Goal: Navigation & Orientation: Find specific page/section

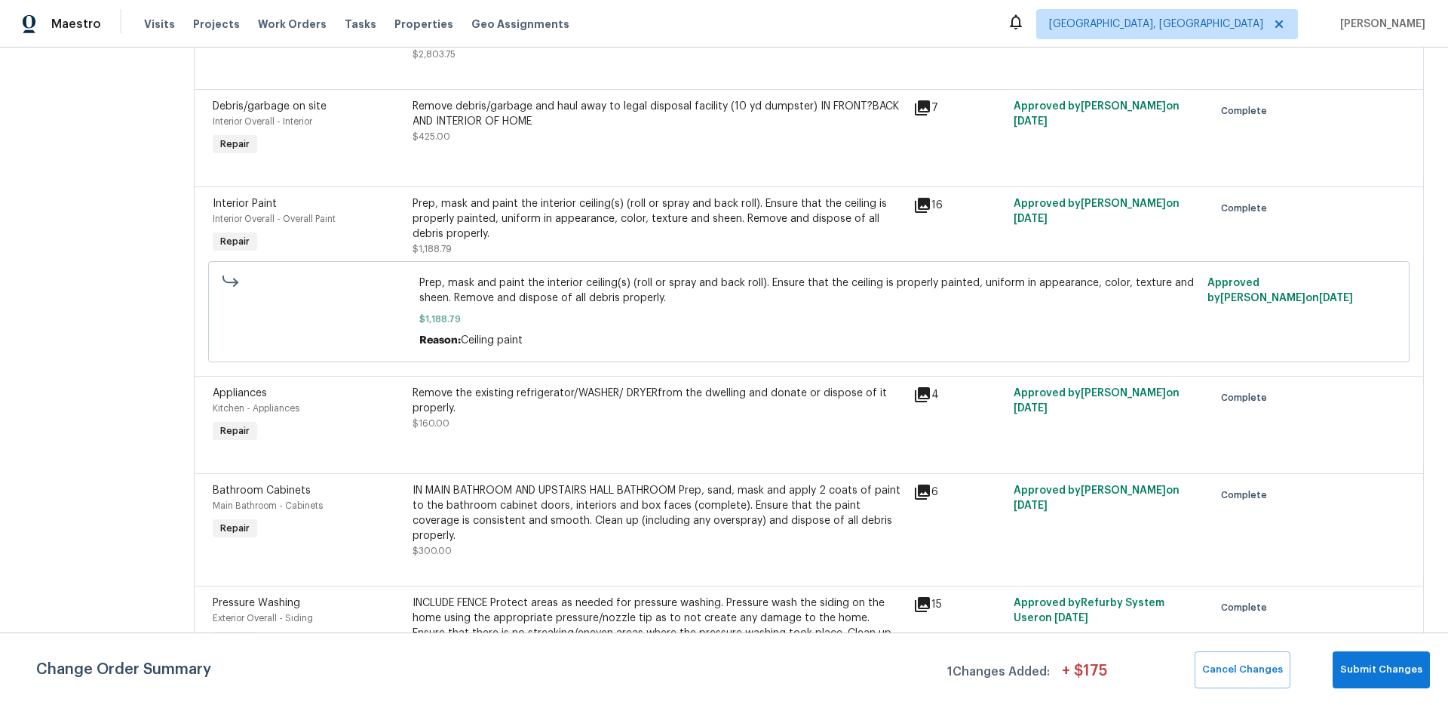
scroll to position [658, 0]
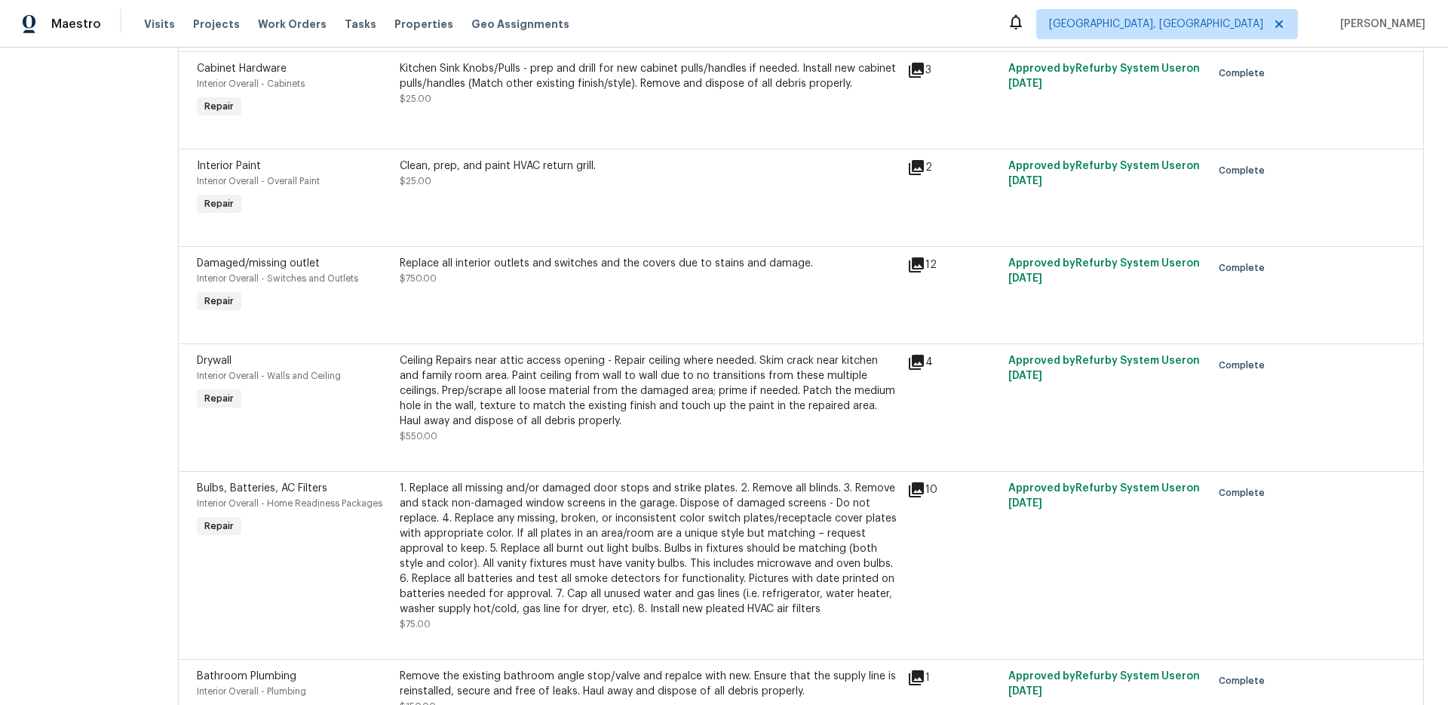
scroll to position [820, 0]
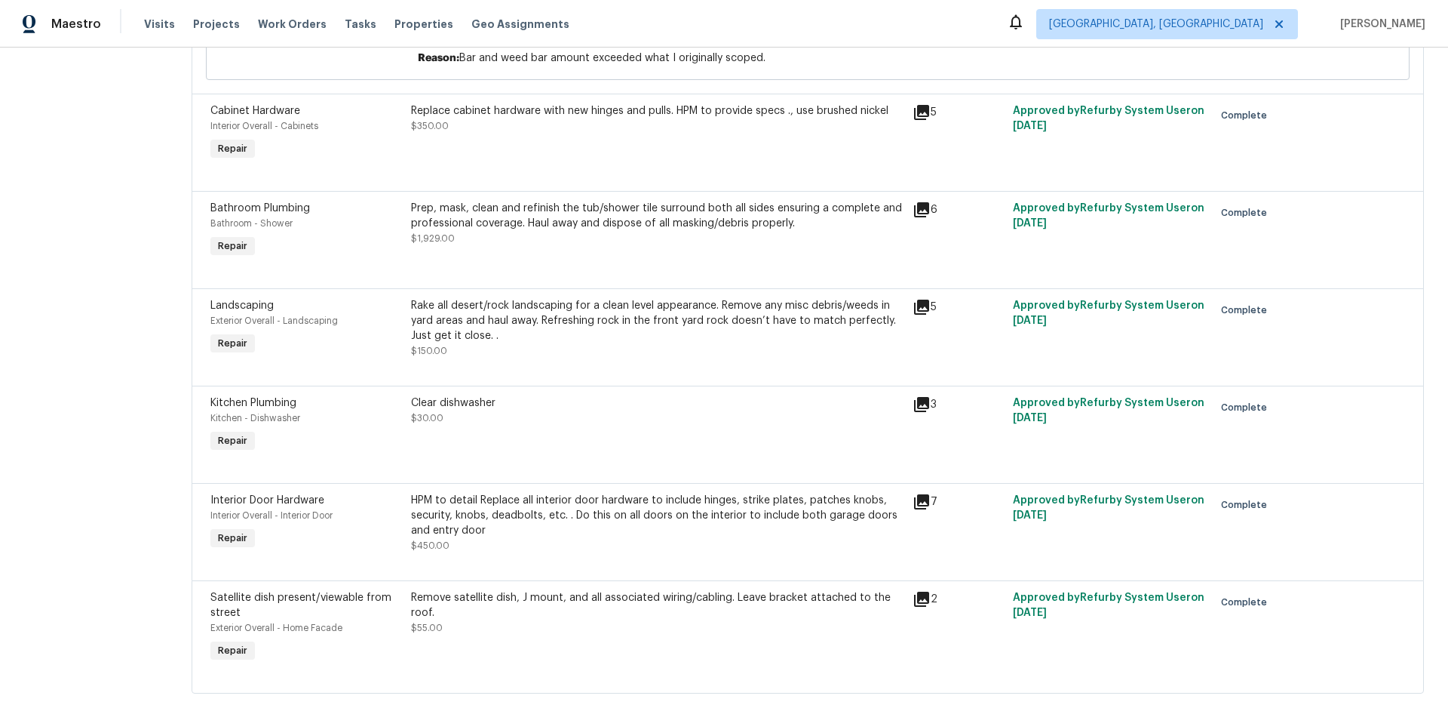
scroll to position [1406, 0]
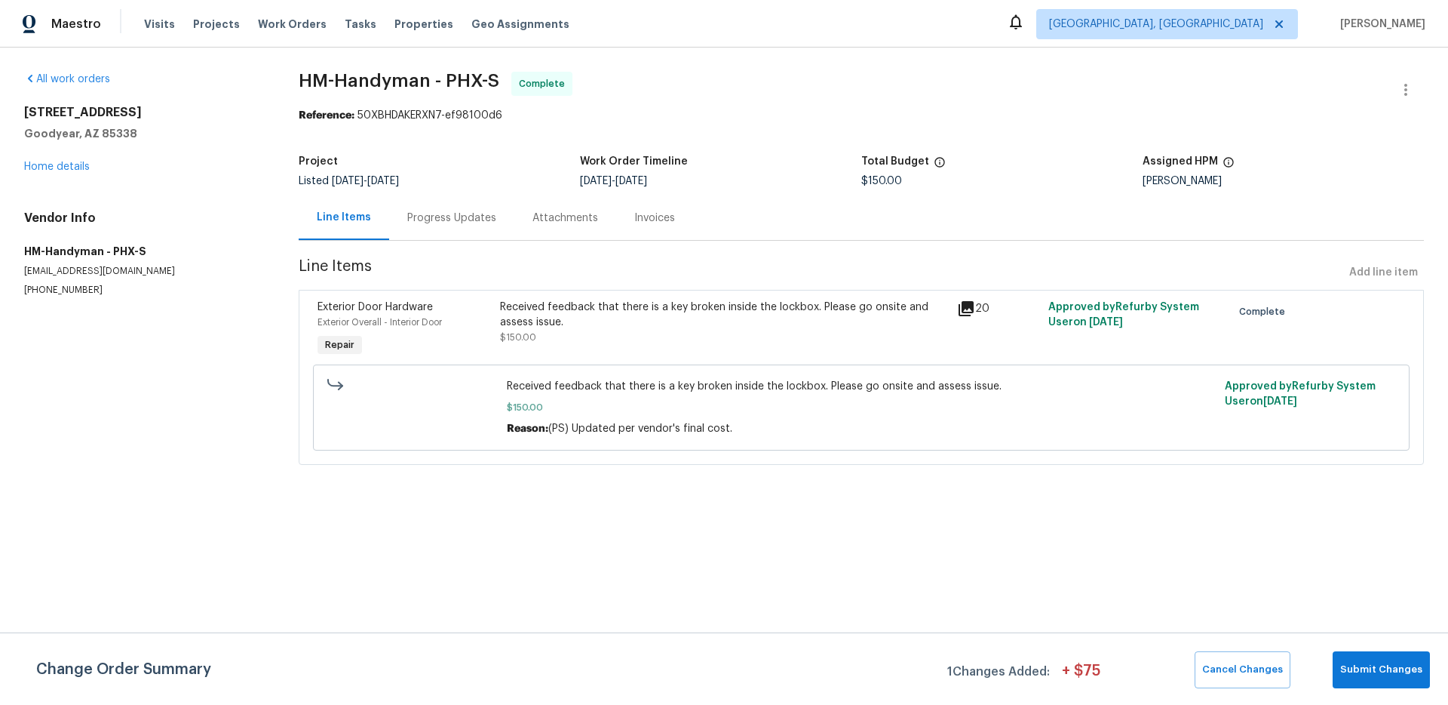
click at [974, 306] on icon at bounding box center [966, 308] width 18 height 18
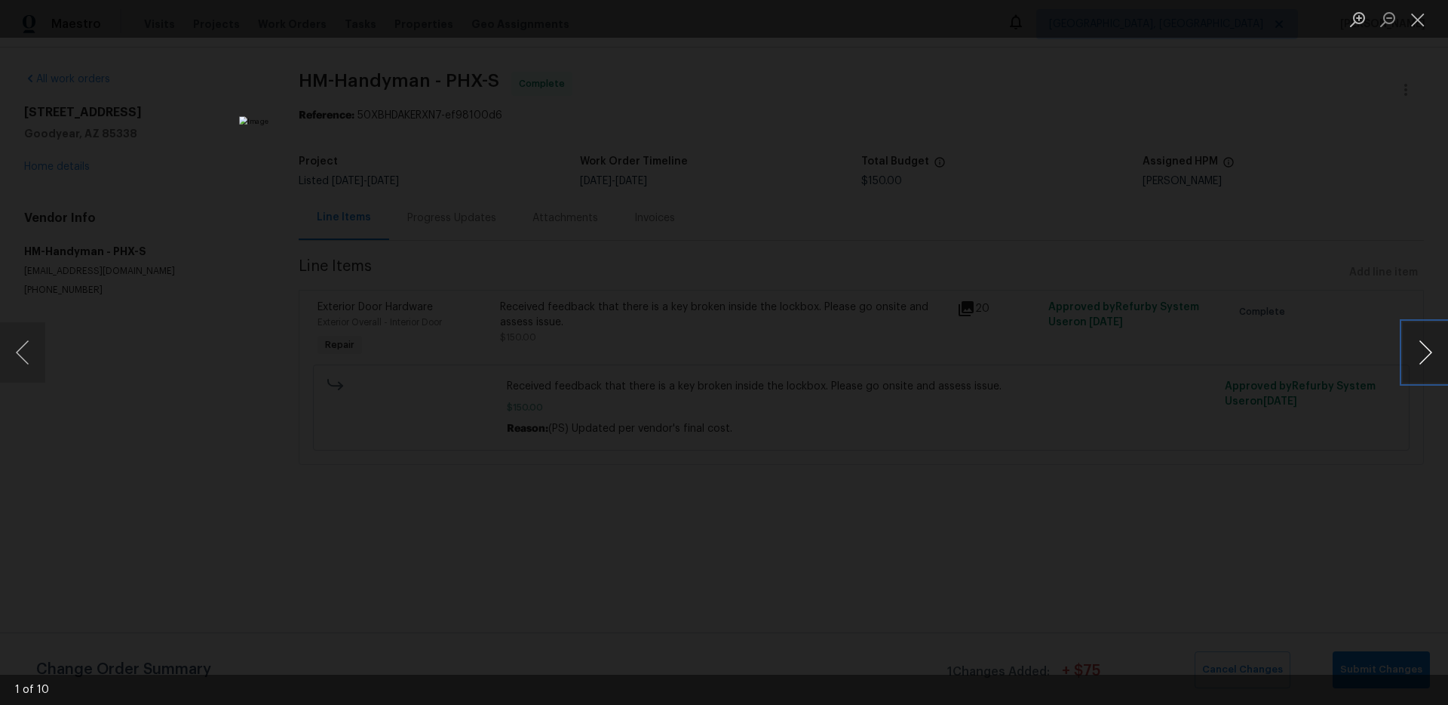
click at [1405, 363] on button "Next image" at bounding box center [1425, 352] width 45 height 60
click at [35, 355] on button "Previous image" at bounding box center [22, 352] width 45 height 60
click at [1417, 351] on button "Next image" at bounding box center [1425, 352] width 45 height 60
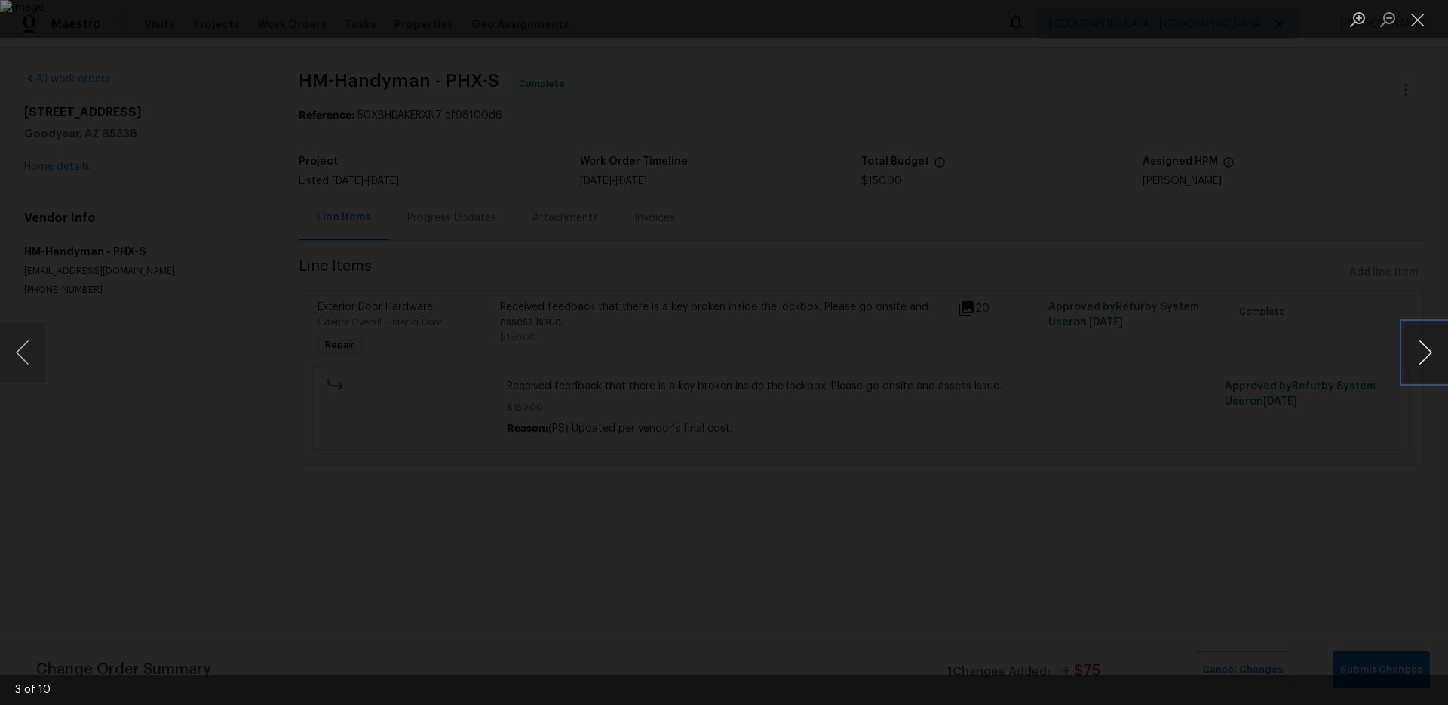
click at [1417, 351] on button "Next image" at bounding box center [1425, 352] width 45 height 60
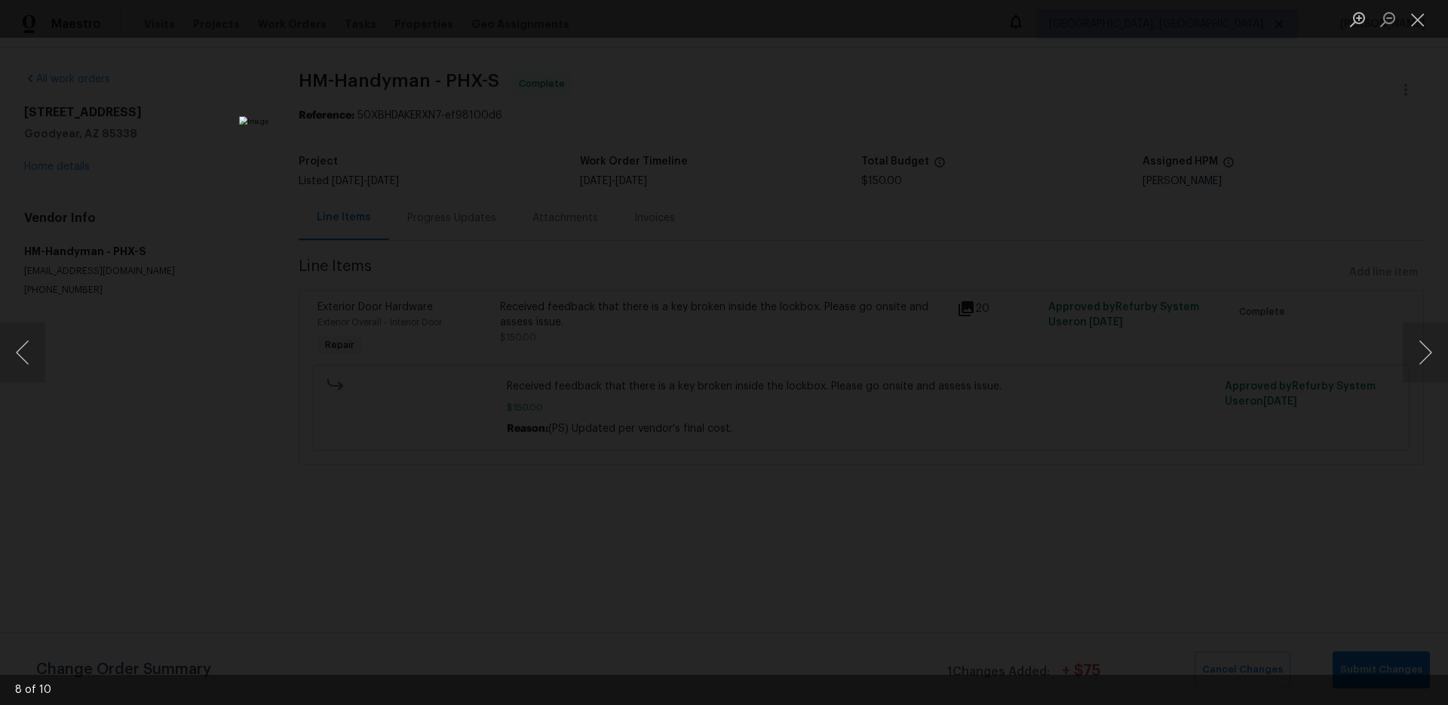
click at [1246, 358] on div "Lightbox" at bounding box center [724, 352] width 1448 height 705
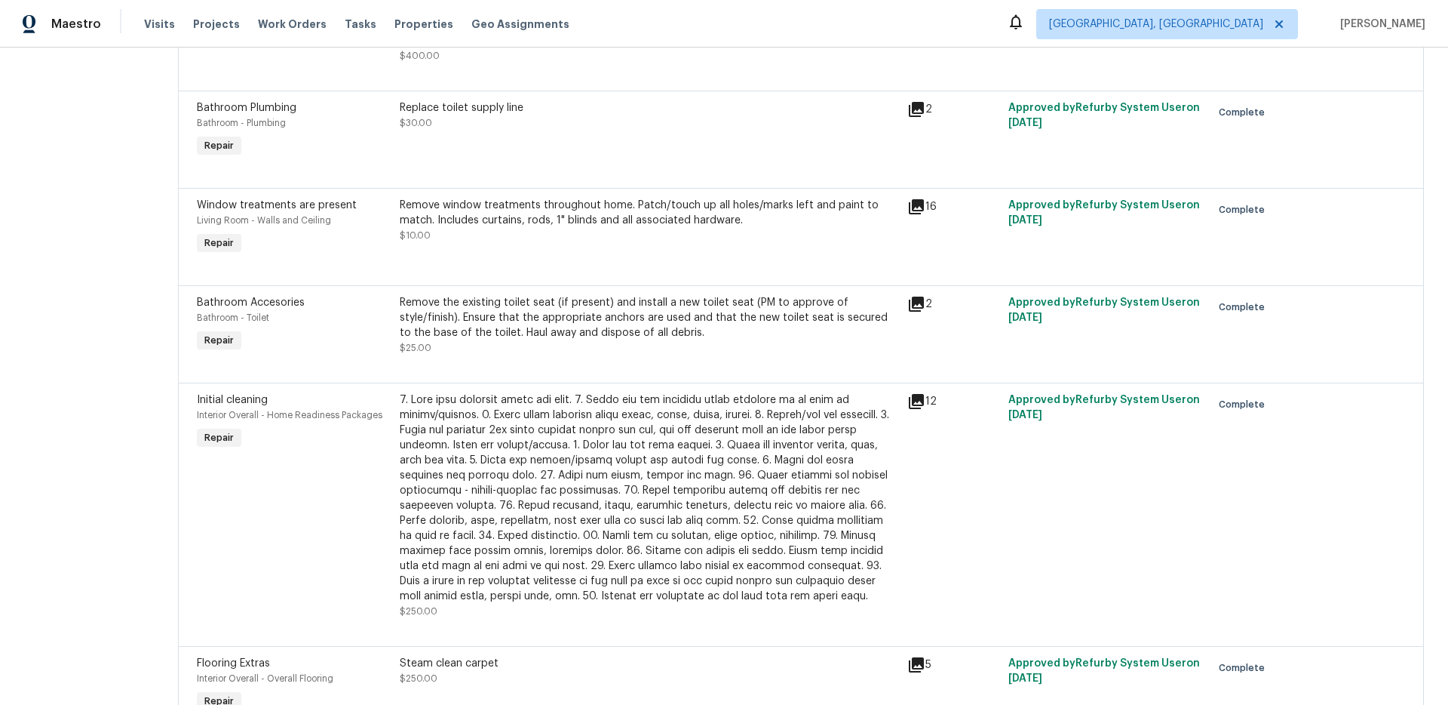
scroll to position [846, 0]
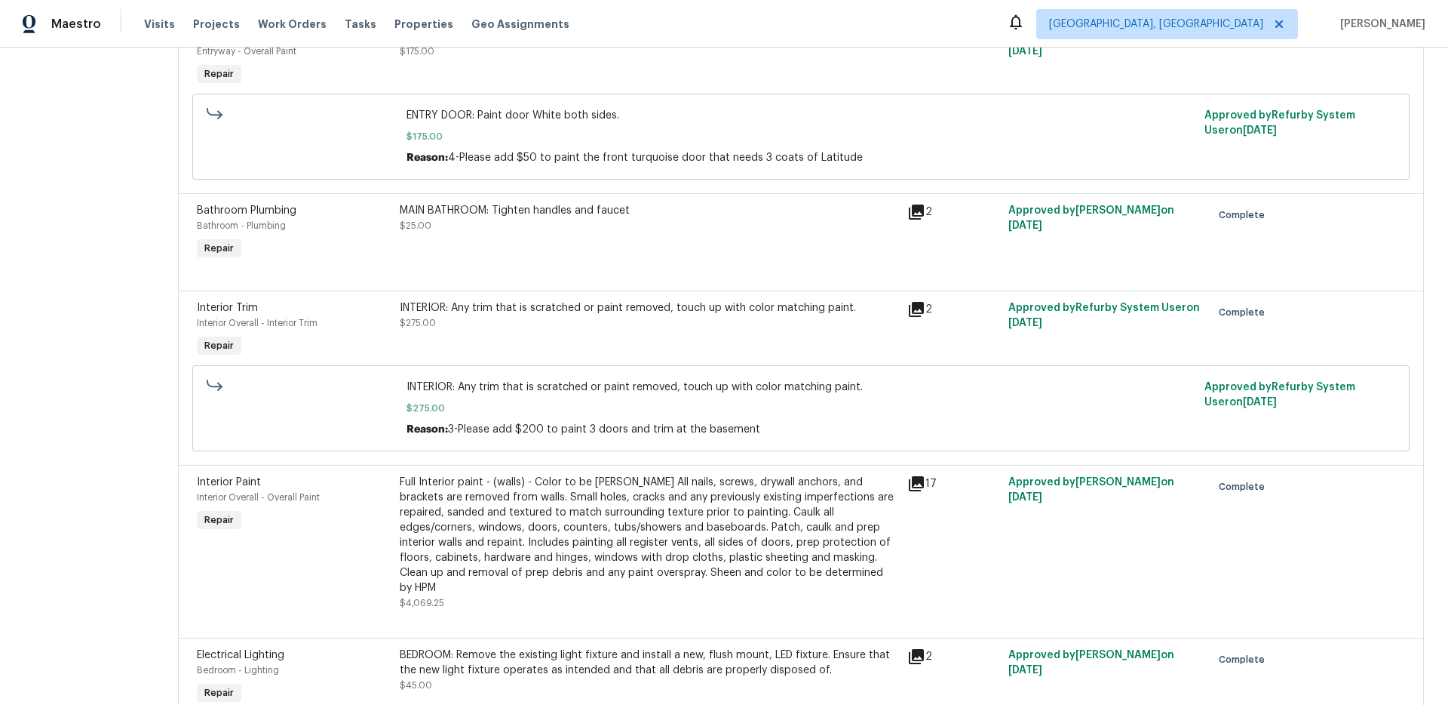
scroll to position [1894, 0]
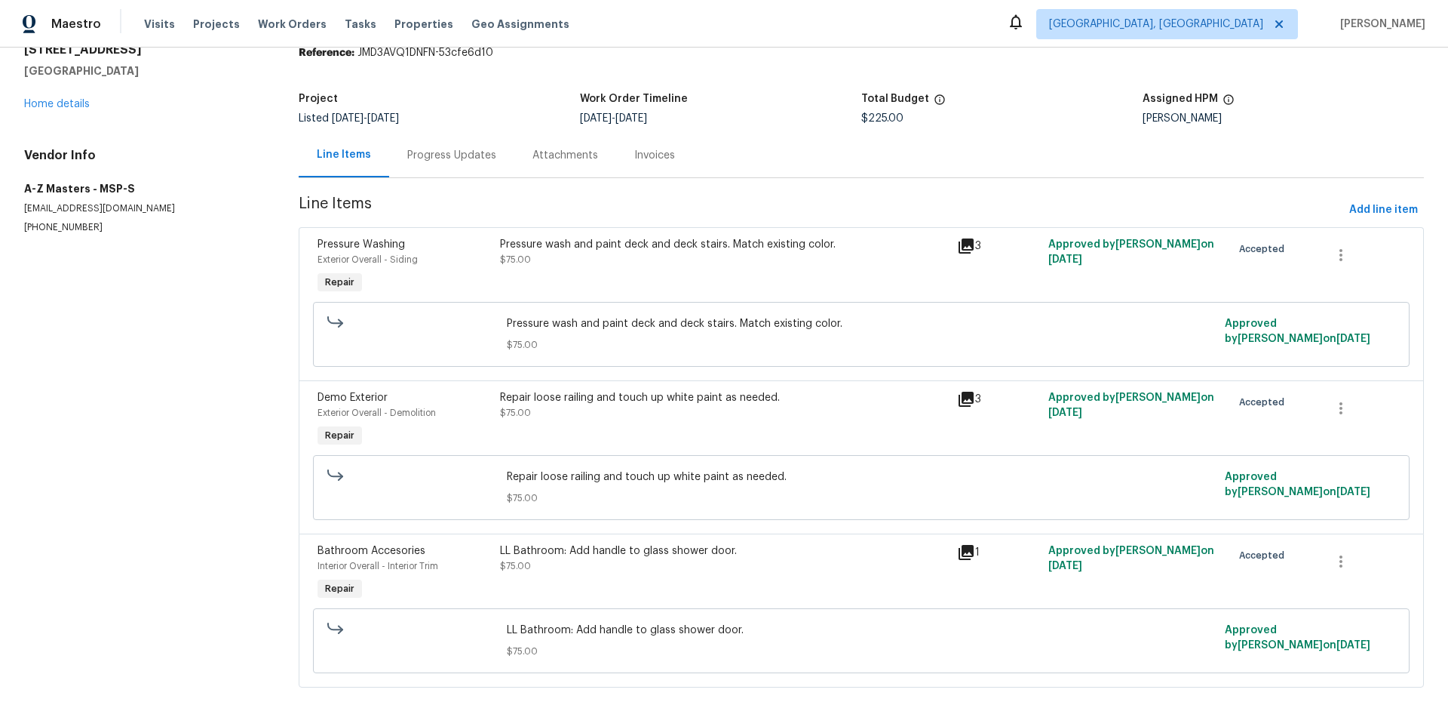
scroll to position [88, 0]
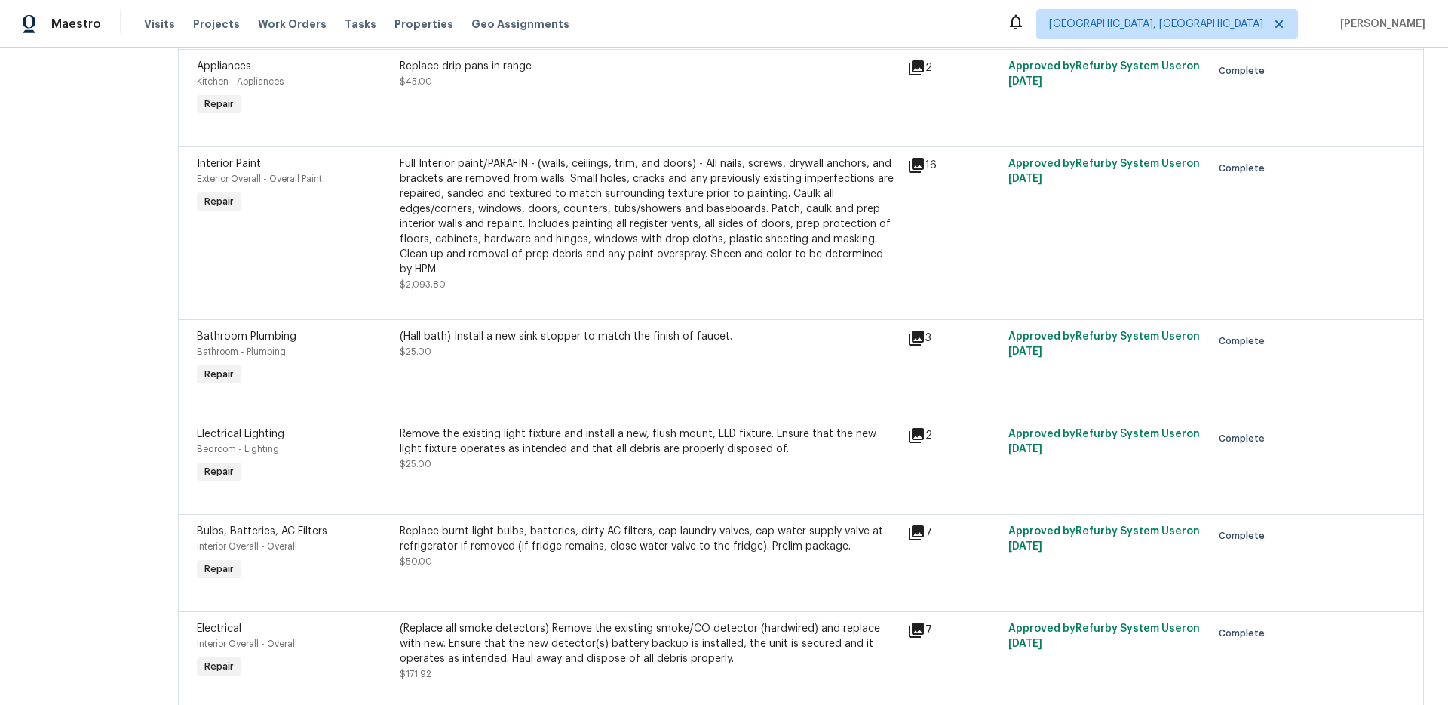
scroll to position [329, 0]
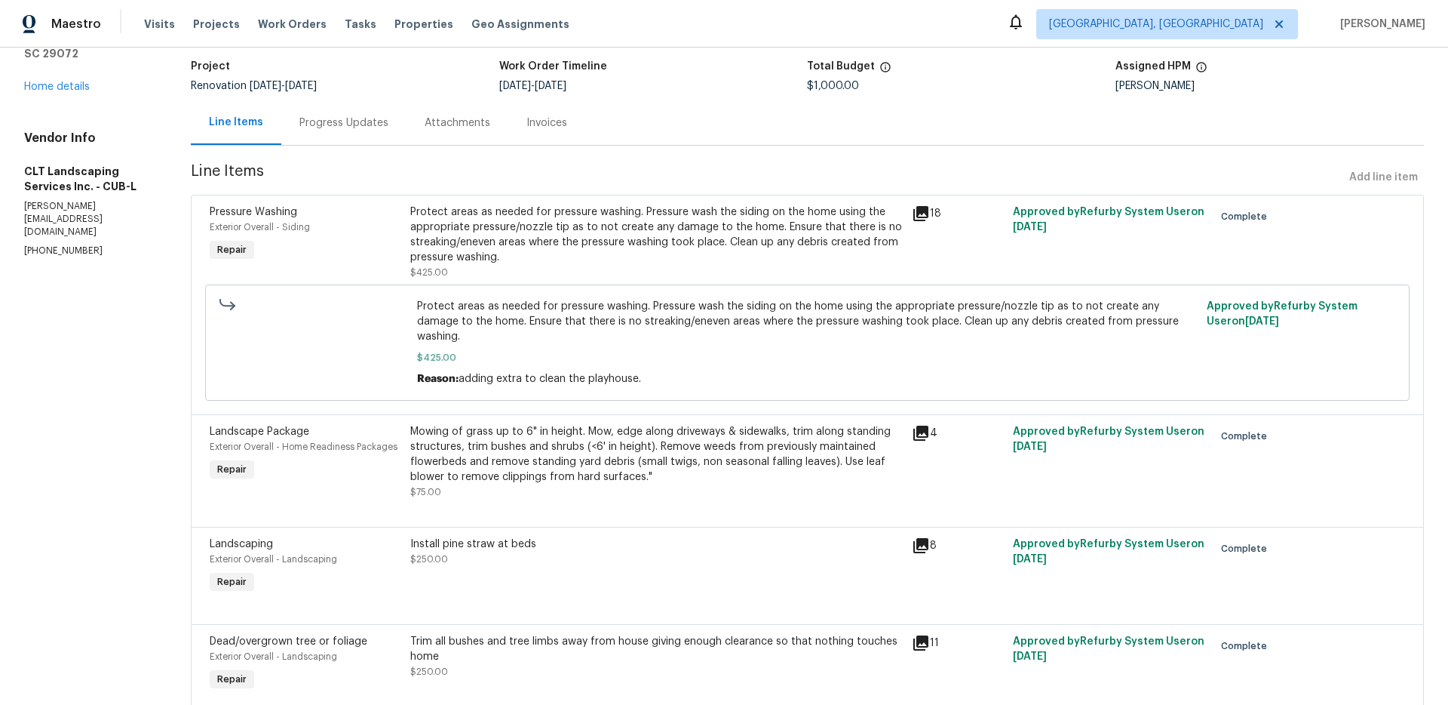
scroll to position [141, 0]
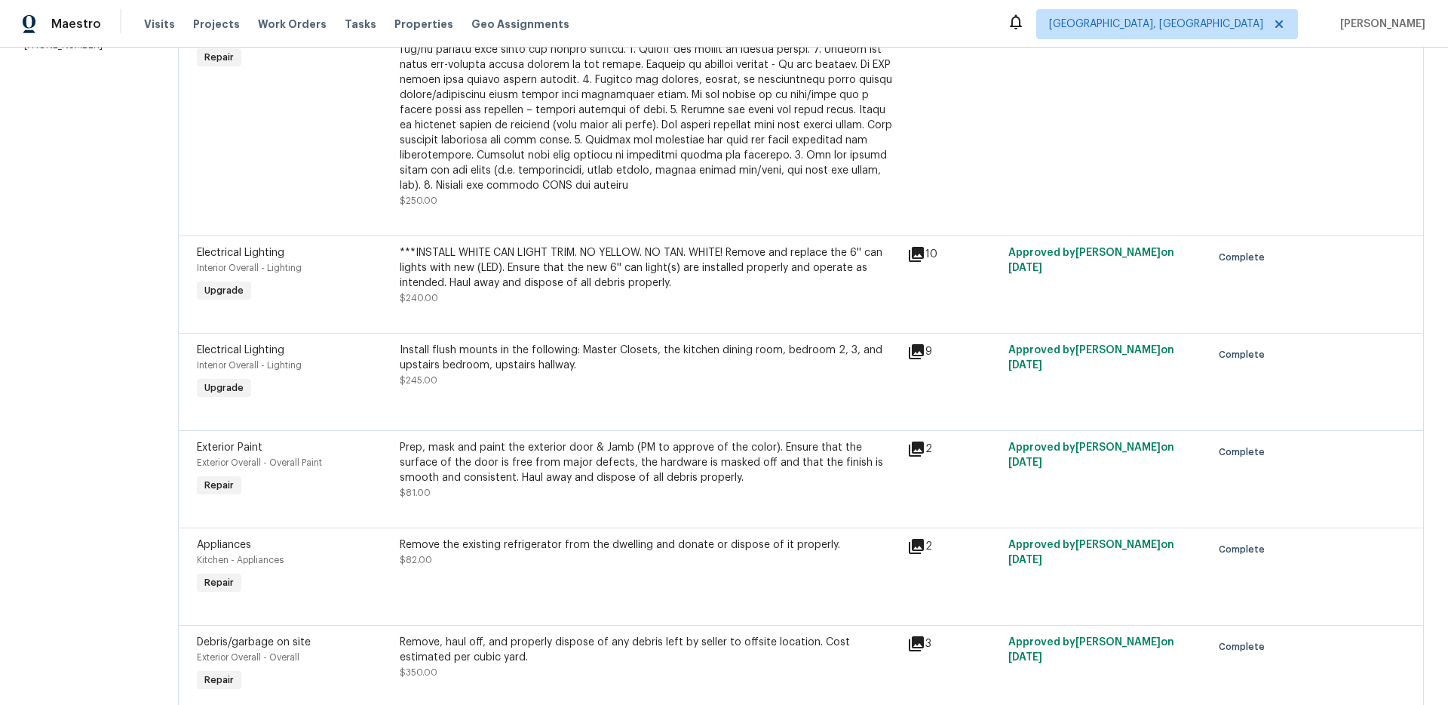
scroll to position [325, 0]
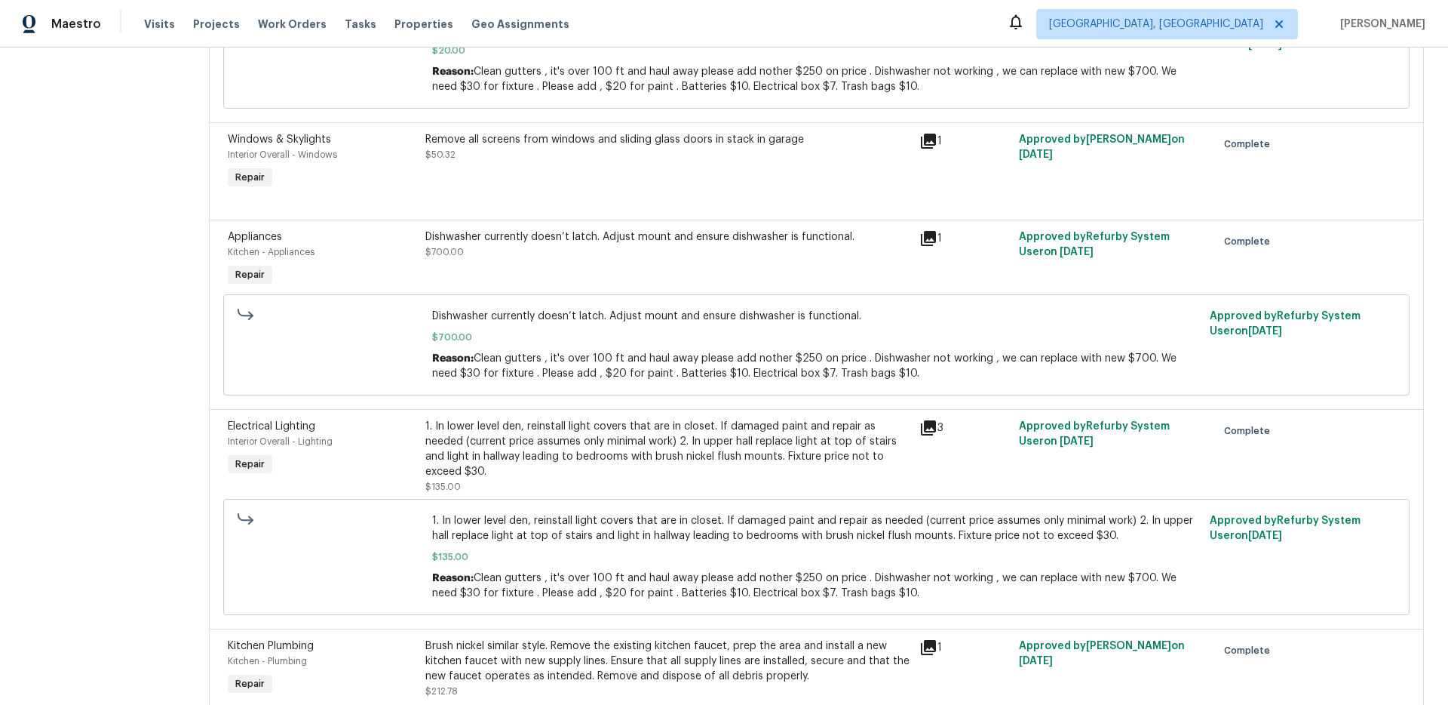
scroll to position [964, 0]
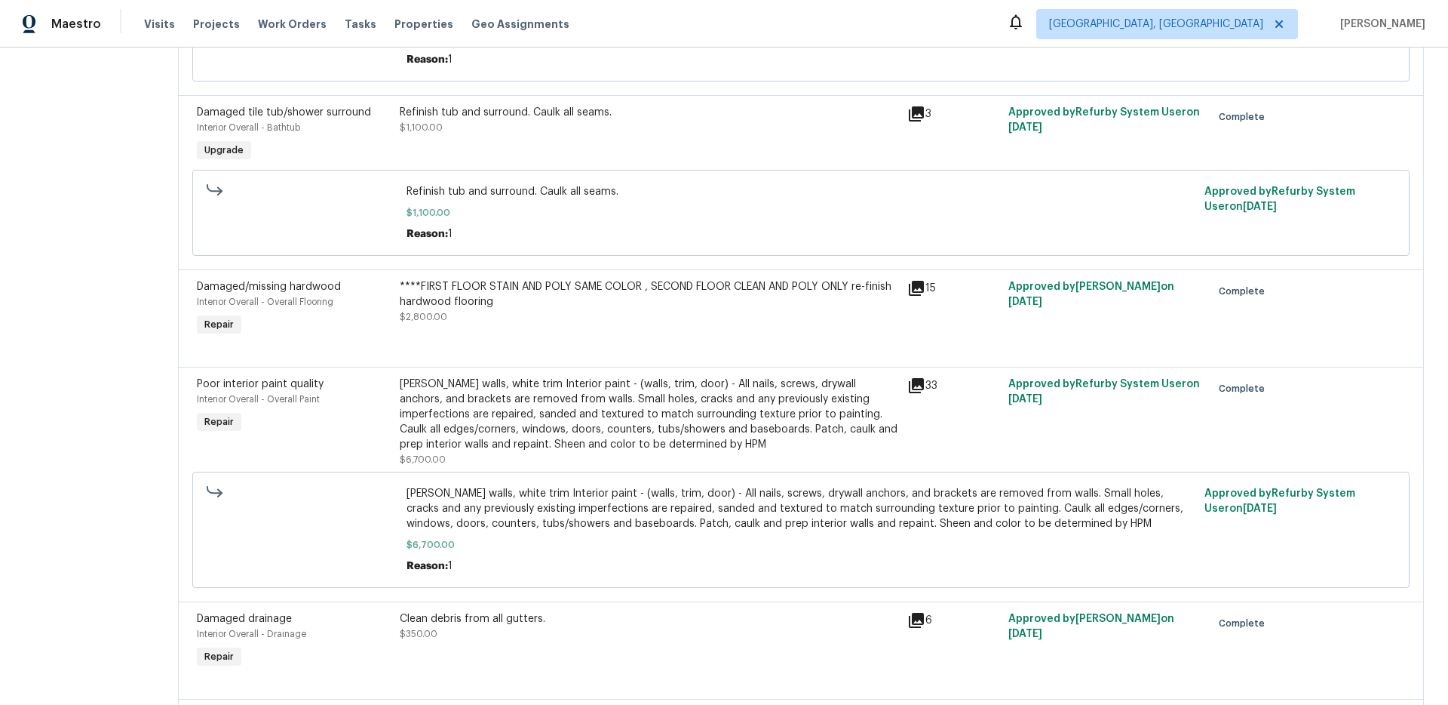
scroll to position [613, 0]
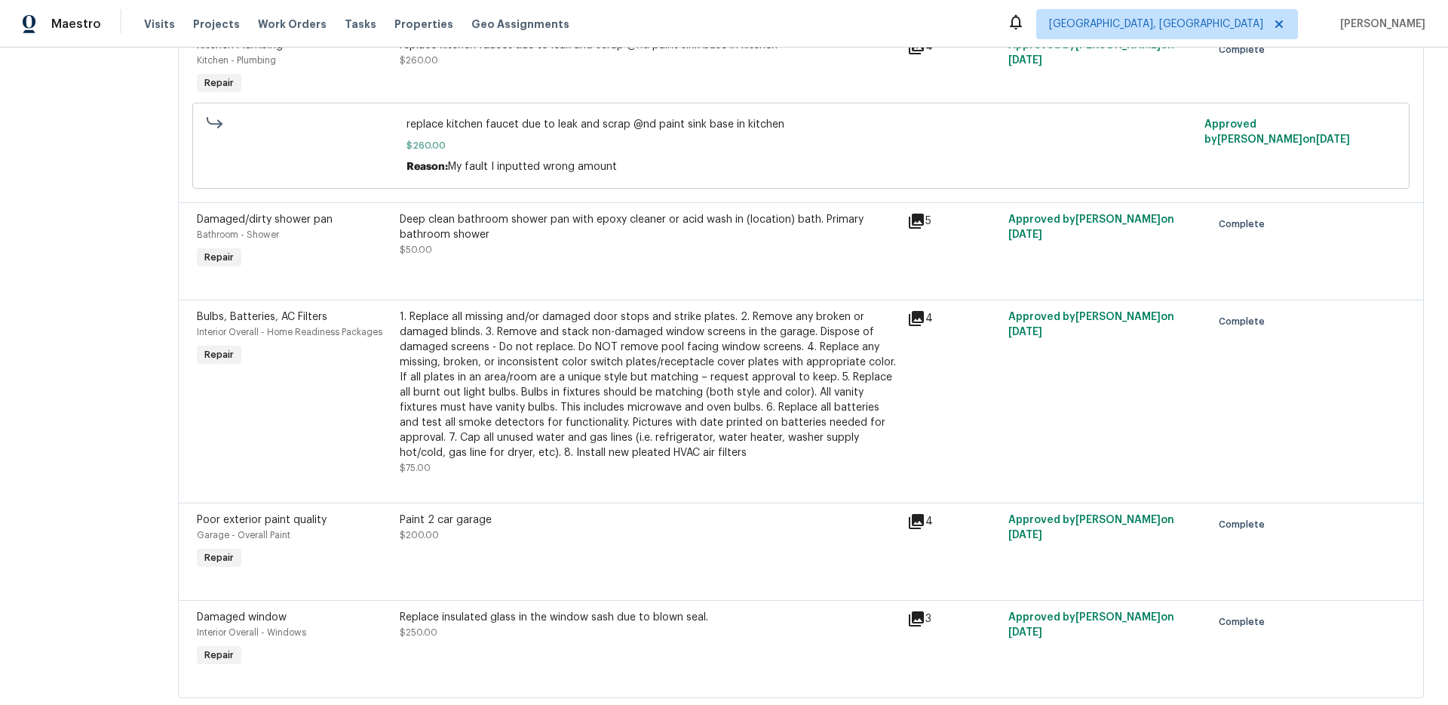
scroll to position [785, 0]
